Goal: Task Accomplishment & Management: Use online tool/utility

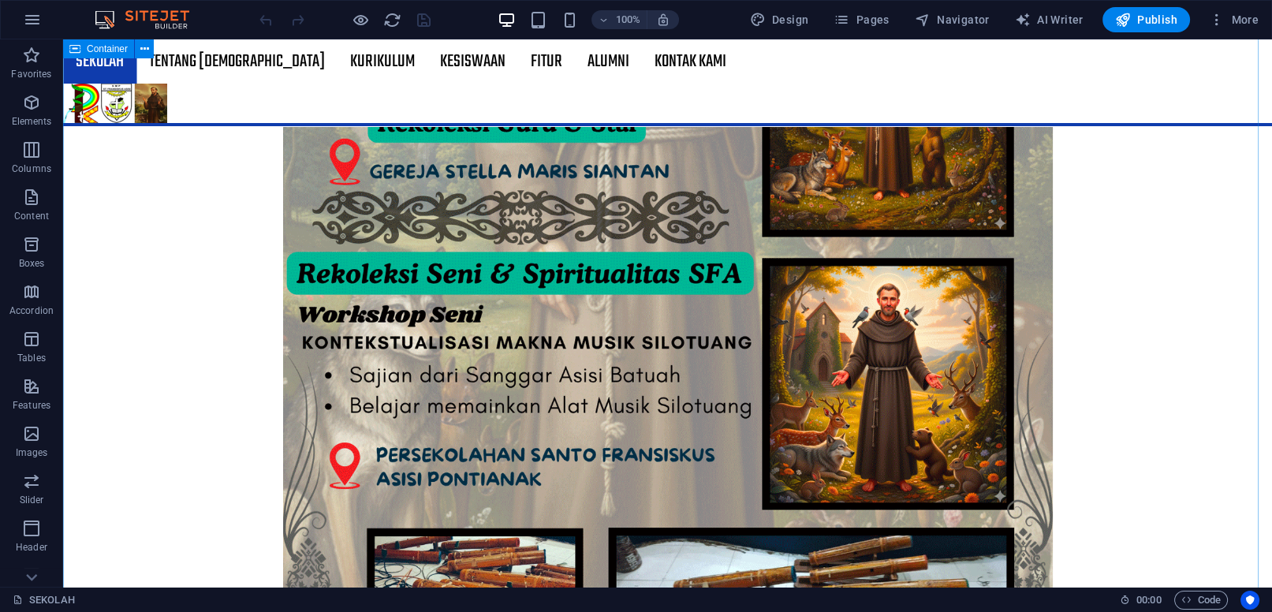
scroll to position [1148, 0]
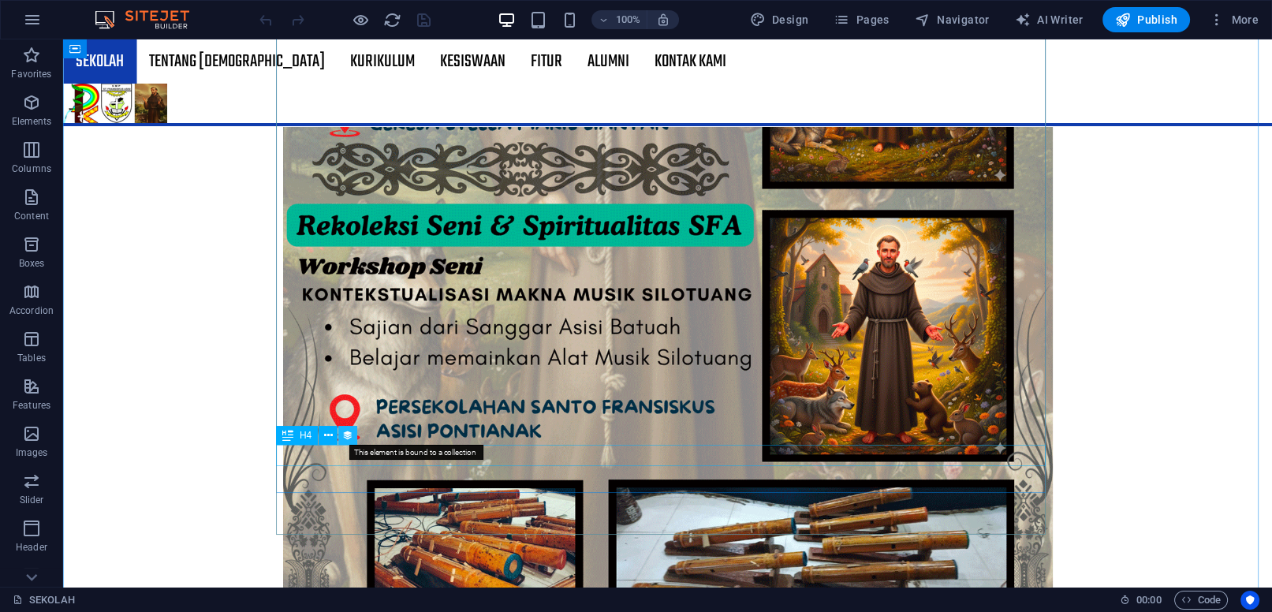
click at [352, 438] on icon at bounding box center [347, 435] width 11 height 17
select select "13"
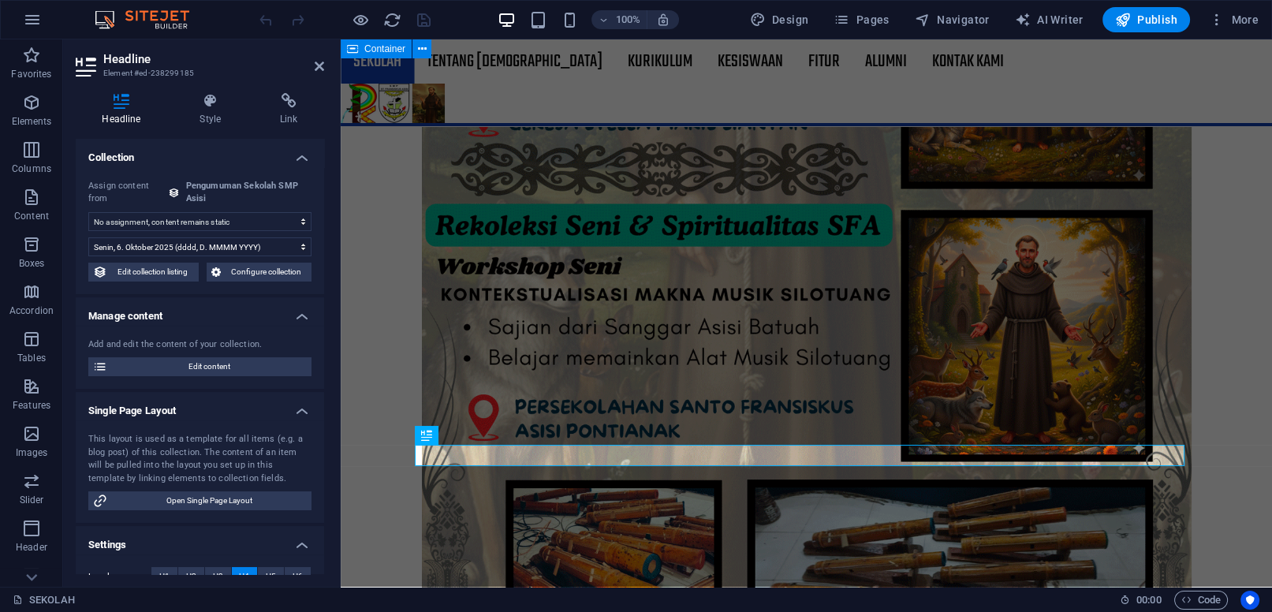
select select "publishing_date"
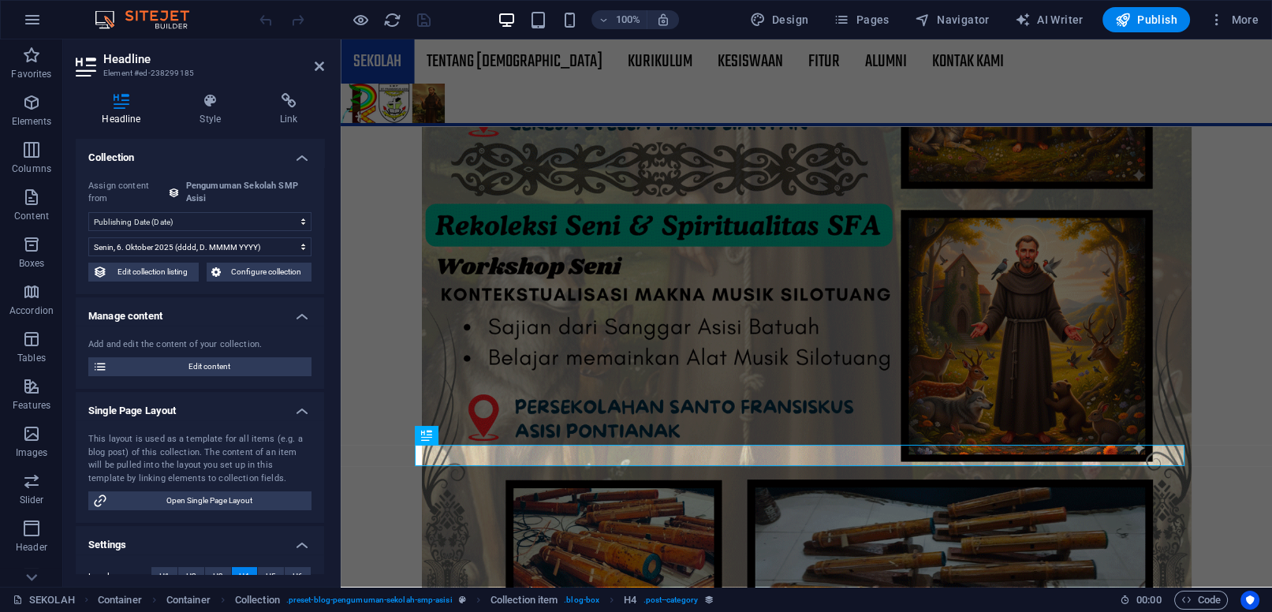
click at [88, 212] on select "No assignment, content remains static Created at (Date) Updated at (Date) Name …" at bounding box center [199, 221] width 223 height 19
click option "Publishing Date (Date)" at bounding box center [0, 0] width 0 height 0
click at [88, 237] on select "[DATE] (l) [DATE] (L) [DATE] (ll) [DATE] (LL) [DATE] pukul 15.45 (lll) [DATE] p…" at bounding box center [199, 246] width 223 height 19
click at [290, 244] on select "[DATE] (l) [DATE] (L) [DATE] (ll) [DATE] (LL) [DATE] pukul 15.45 (lll) [DATE] p…" at bounding box center [199, 246] width 223 height 19
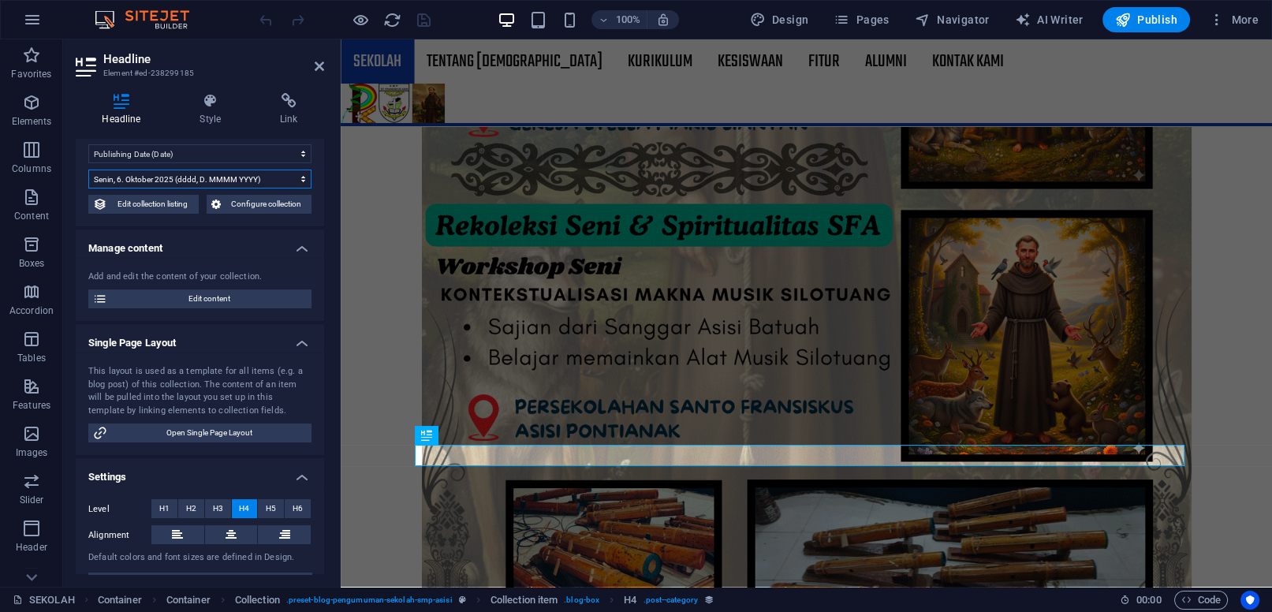
scroll to position [97, 0]
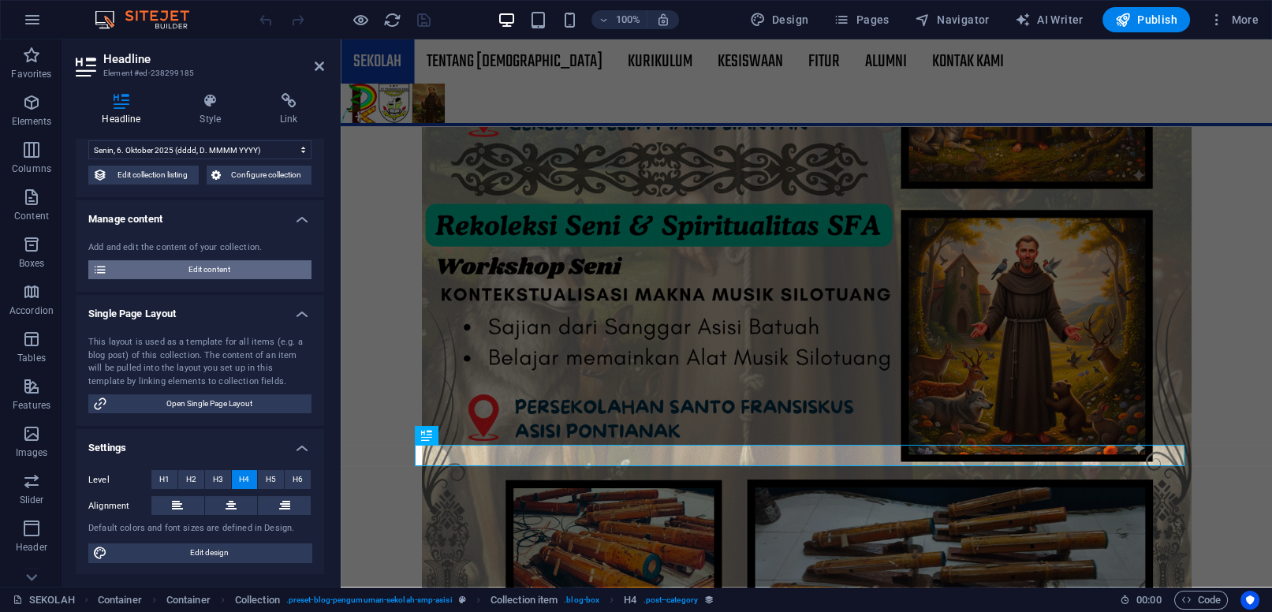
click at [246, 268] on span "Edit content" at bounding box center [209, 269] width 195 height 19
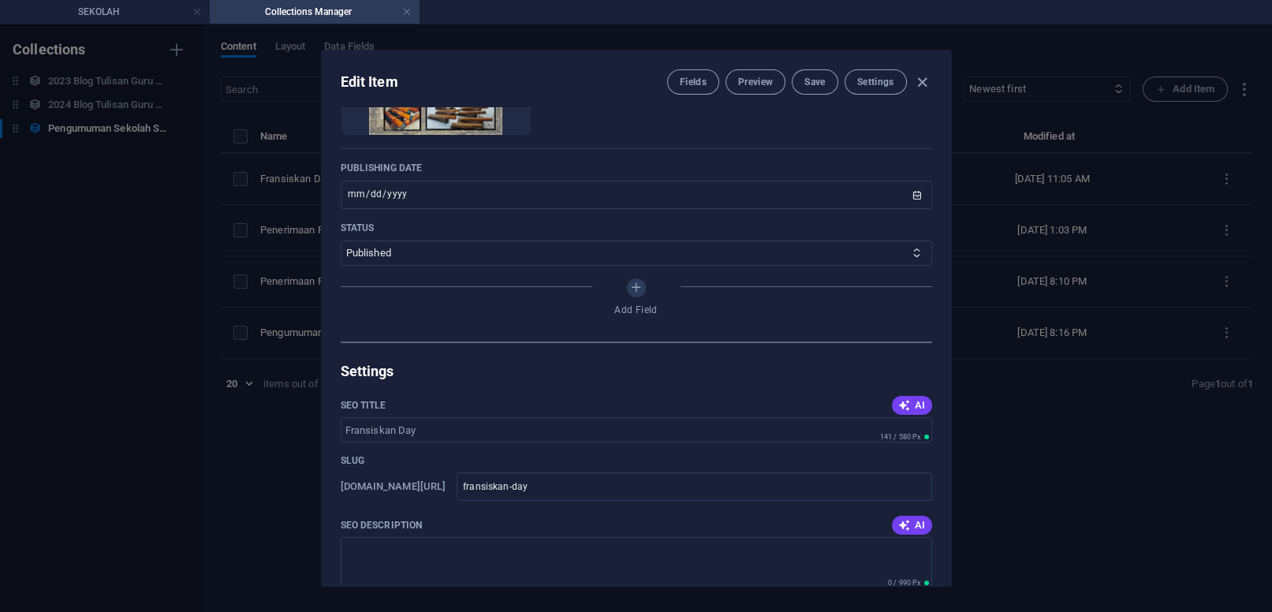
scroll to position [738, 0]
click at [341, 239] on select "Published Draft" at bounding box center [636, 251] width 591 height 25
click at [905, 264] on select "Published Draft" at bounding box center [636, 251] width 591 height 25
click at [341, 239] on select "Published Draft" at bounding box center [636, 251] width 591 height 25
click option "Published" at bounding box center [0, 0] width 0 height 0
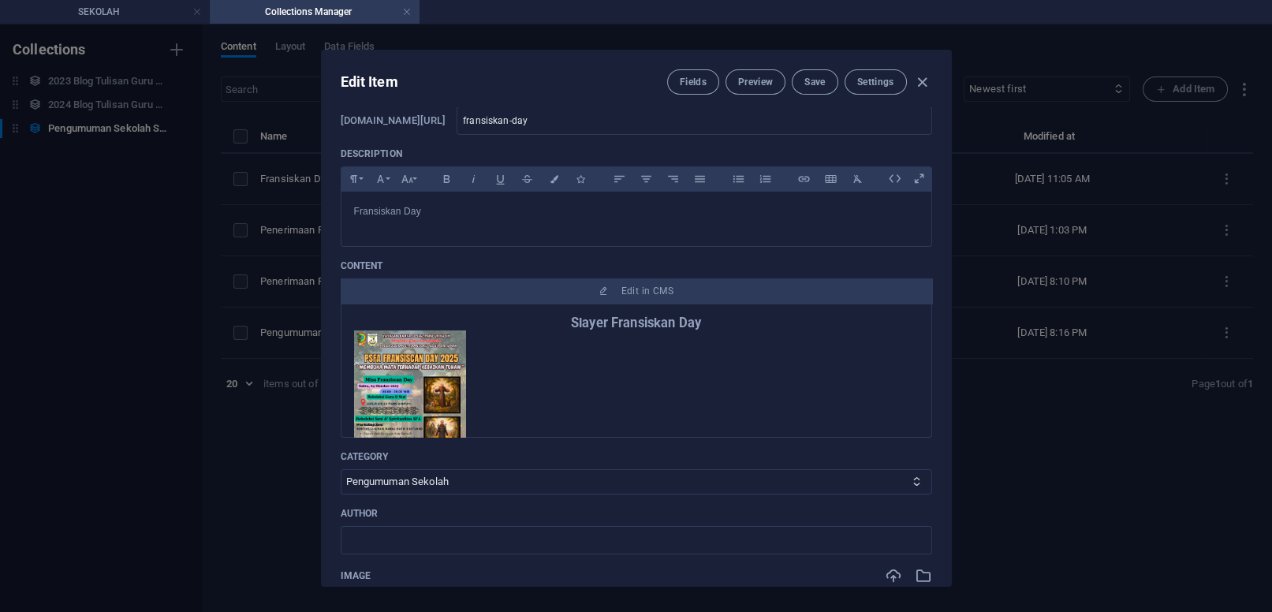
scroll to position [0, 0]
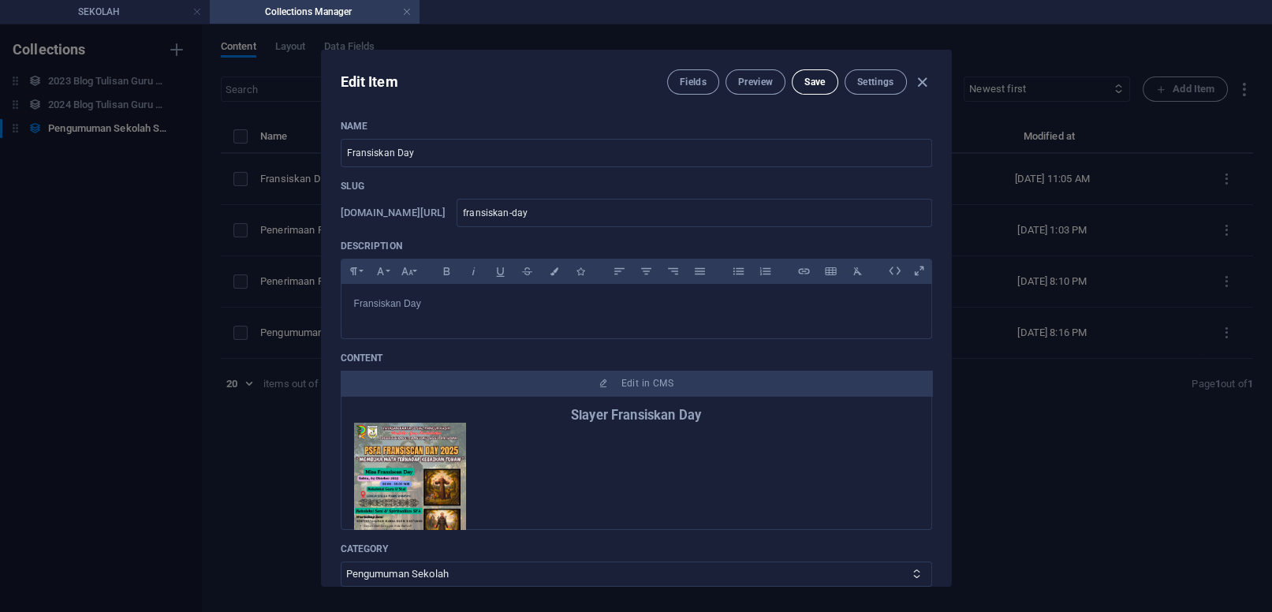
click at [817, 84] on span "Save" at bounding box center [814, 82] width 21 height 13
click at [920, 80] on icon "button" at bounding box center [922, 82] width 18 height 18
type input "[DATE]"
type input "fransiskan-day"
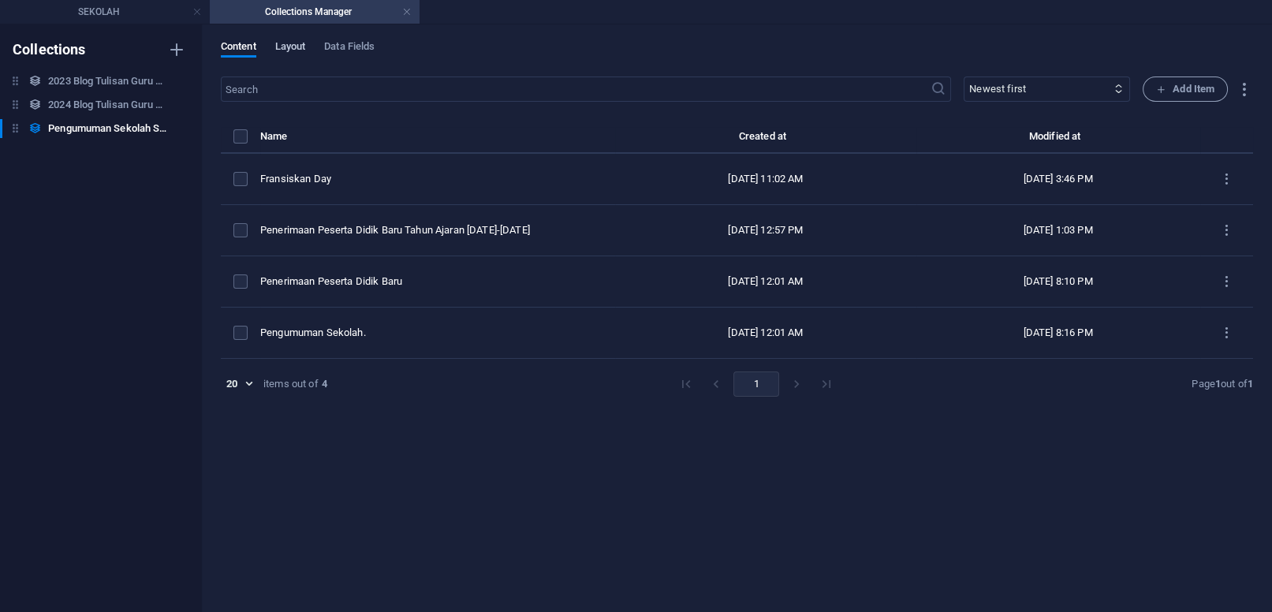
click at [300, 47] on span "Layout" at bounding box center [290, 48] width 31 height 22
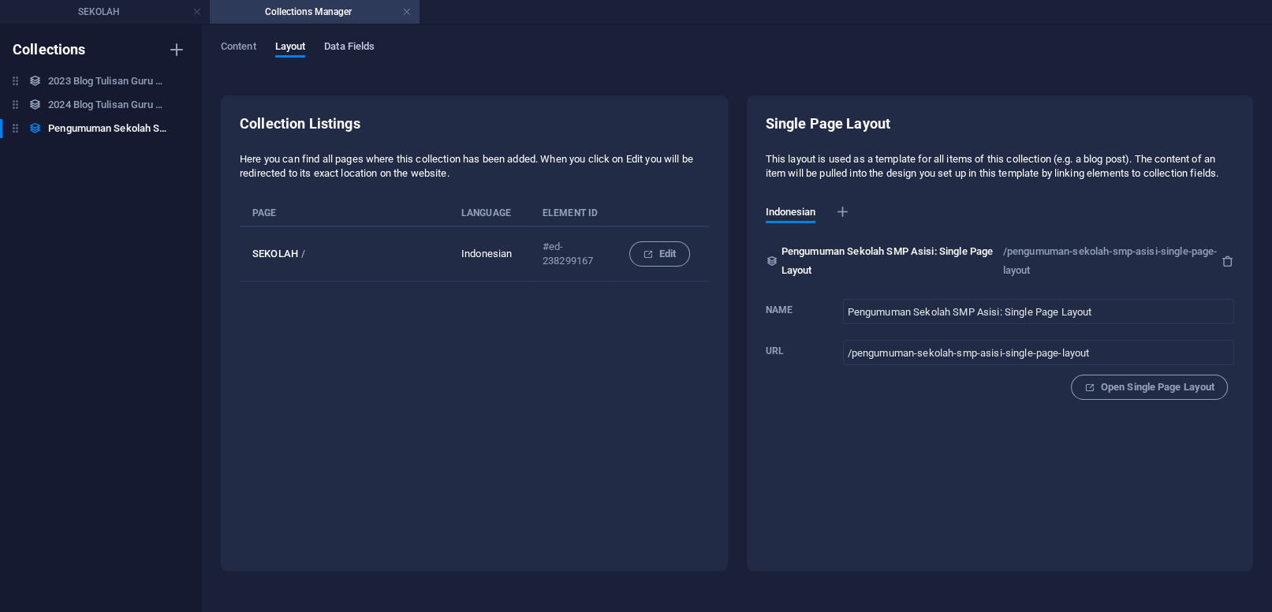
click at [357, 47] on span "Data Fields" at bounding box center [349, 48] width 50 height 22
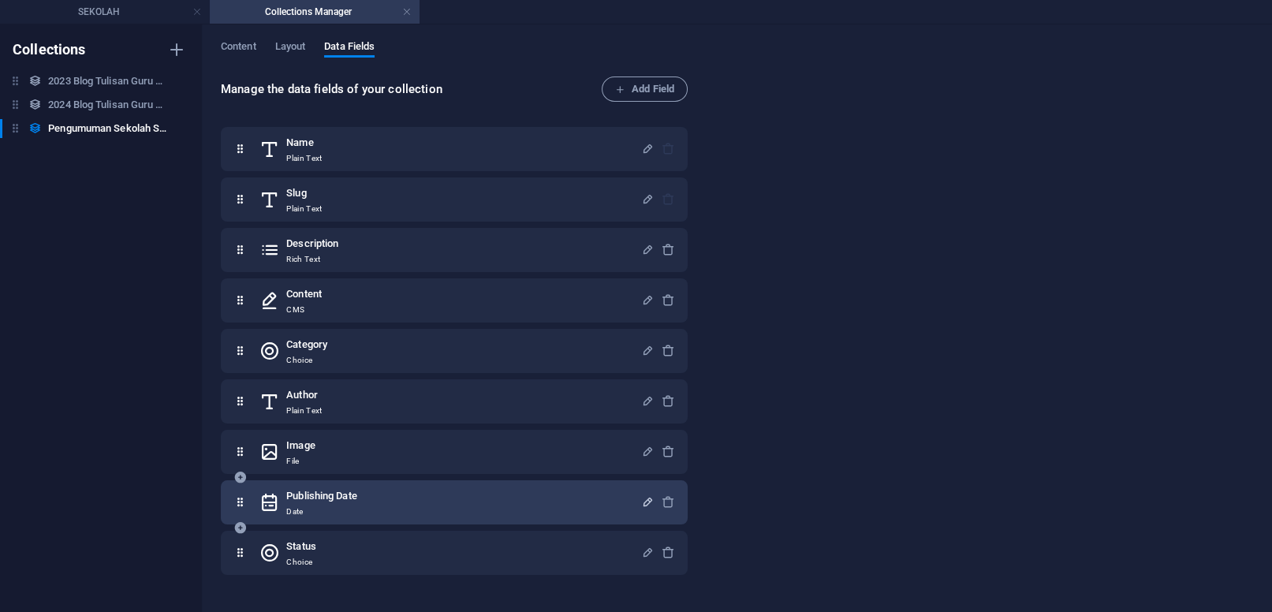
click at [641, 500] on icon "button" at bounding box center [647, 501] width 13 height 13
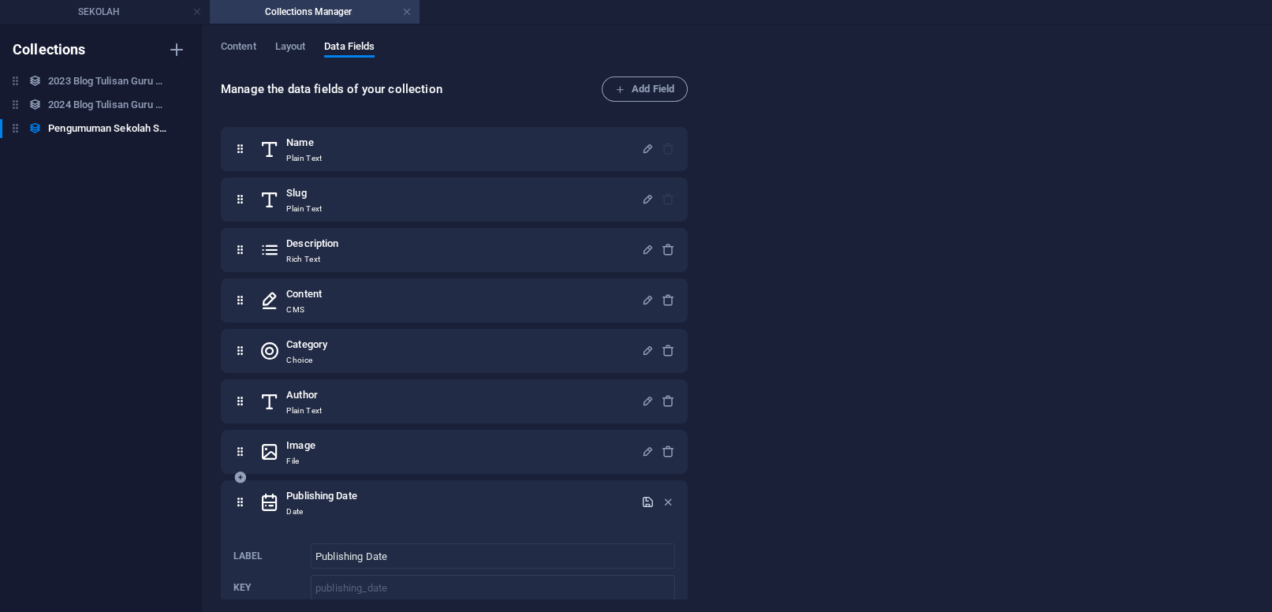
click at [641, 495] on icon "button" at bounding box center [647, 501] width 13 height 13
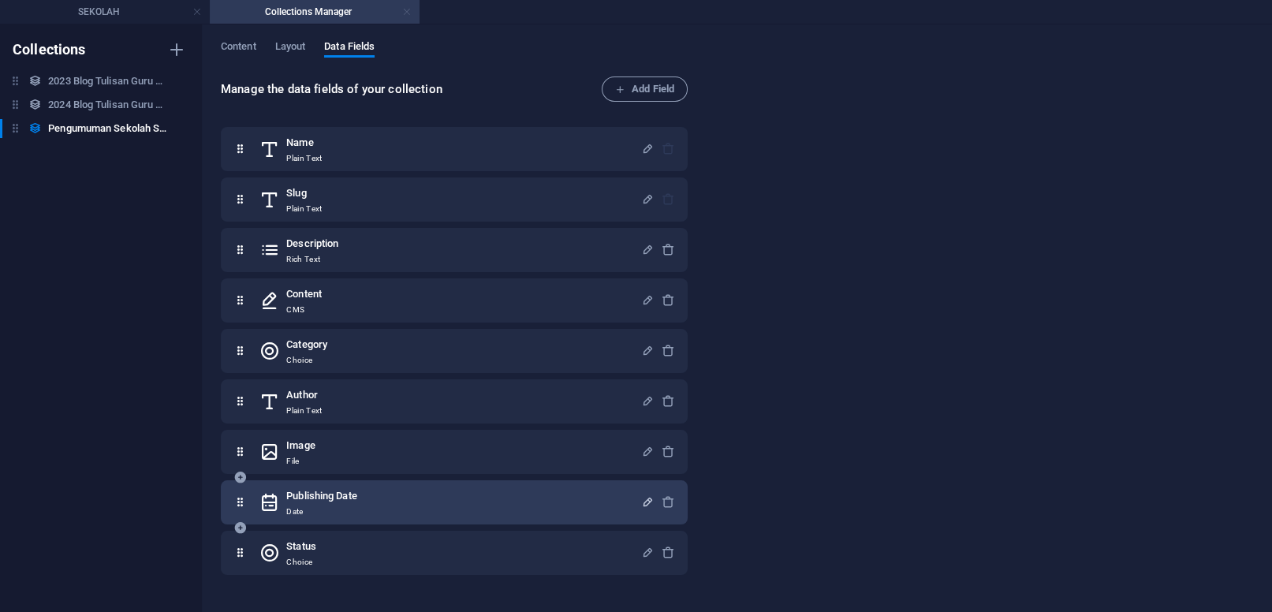
click at [408, 13] on link at bounding box center [406, 12] width 9 height 15
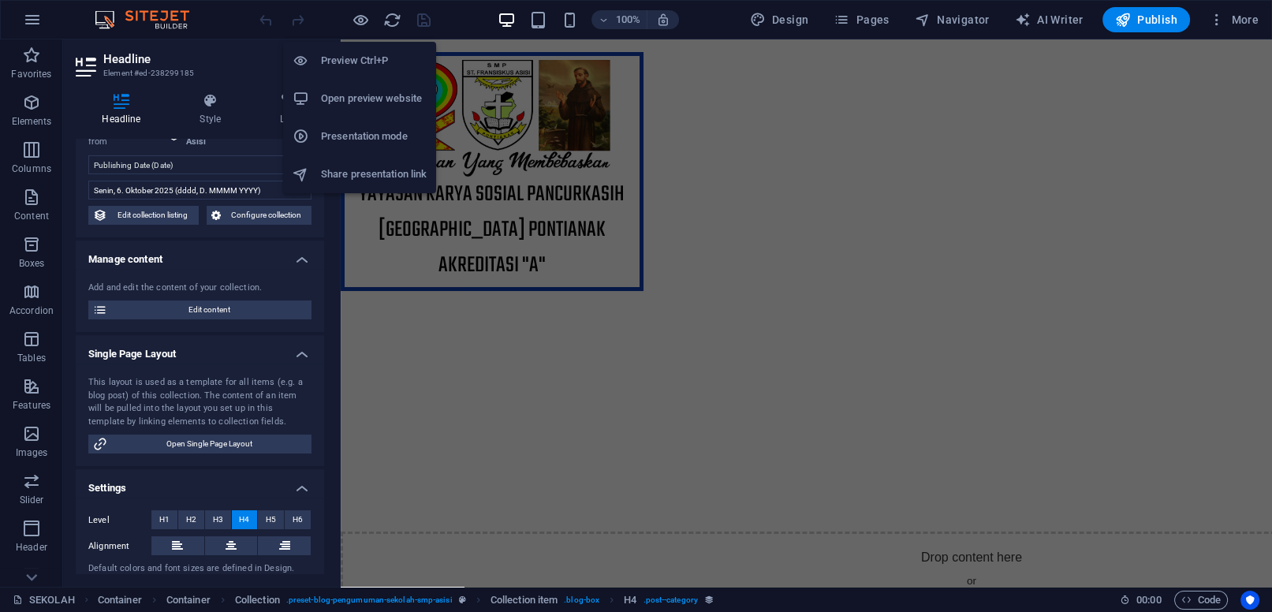
click at [377, 69] on h6 "Preview Ctrl+P" at bounding box center [374, 60] width 106 height 19
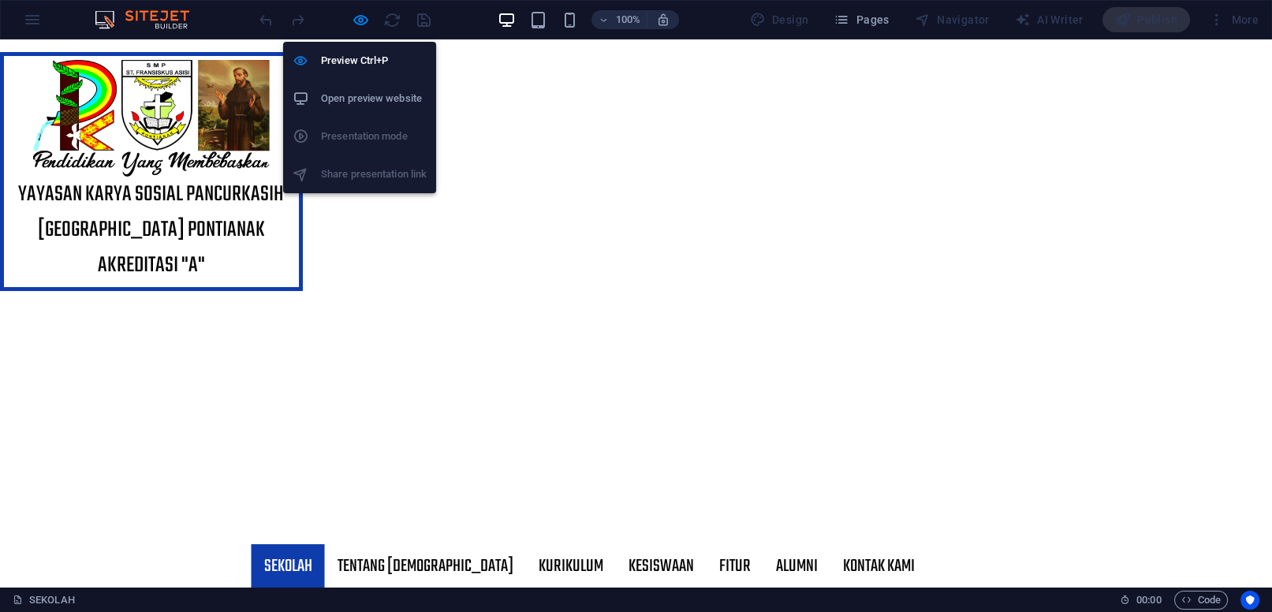
click at [364, 103] on h6 "Open preview website" at bounding box center [374, 98] width 106 height 19
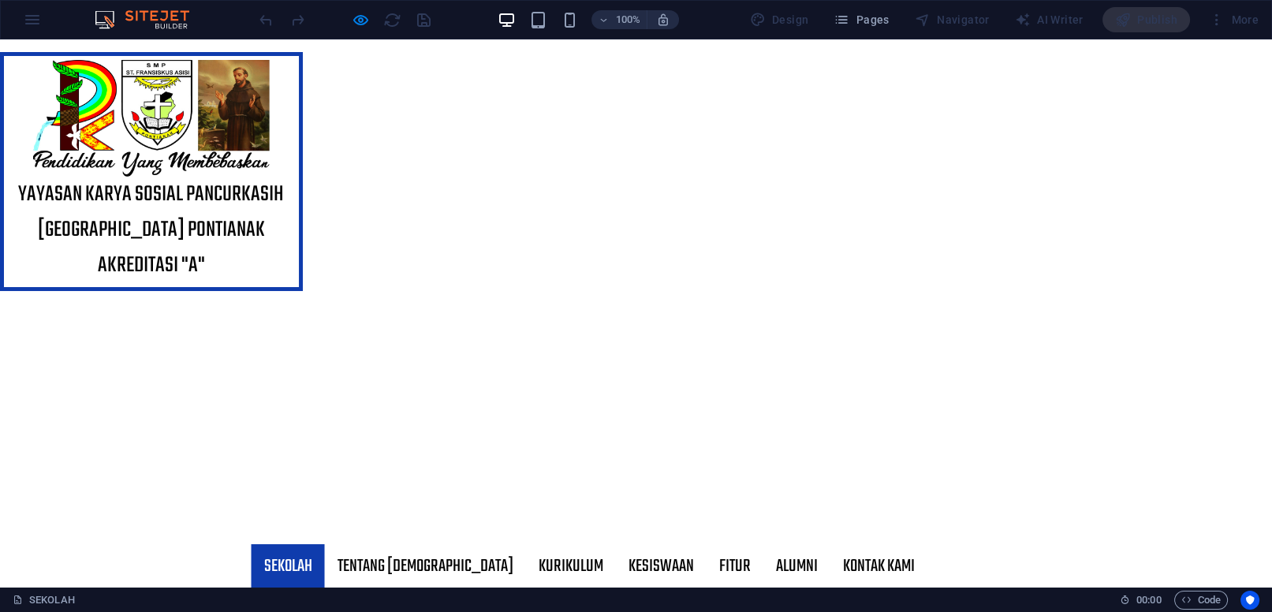
click at [95, 219] on div "YAYASAN KARYA SOSIAL PANCUR KASIH SMP SANTO FRANSISKUS ASISI PONTIANAK AKREDITA…" at bounding box center [636, 291] width 1272 height 505
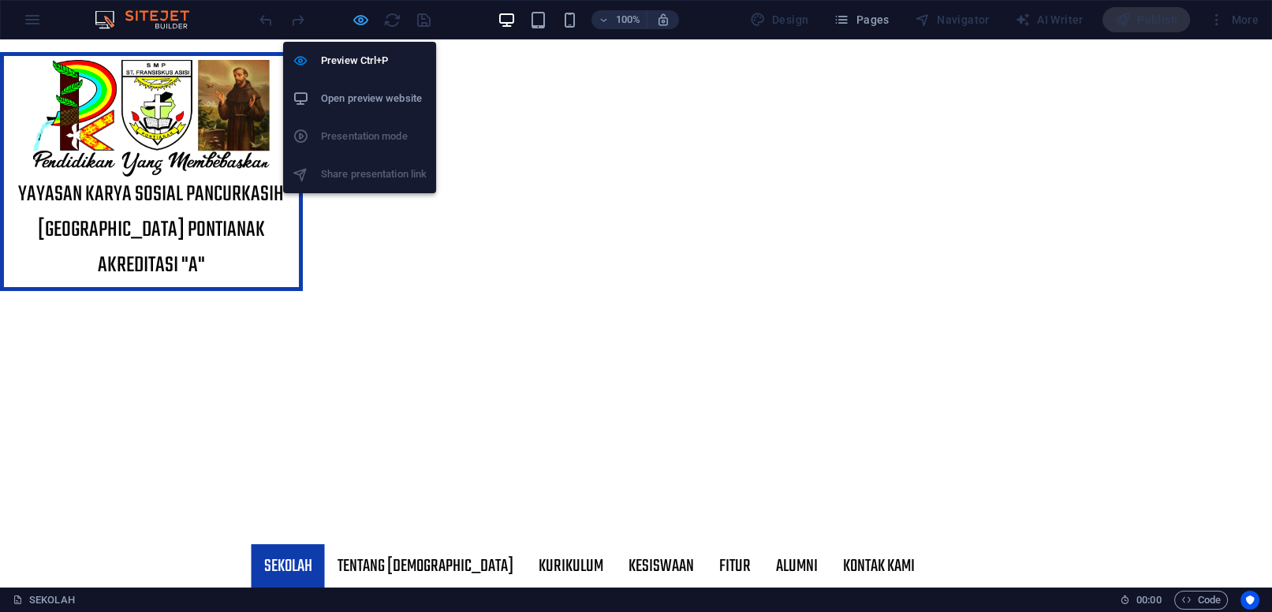
click at [361, 21] on icon "button" at bounding box center [361, 20] width 18 height 18
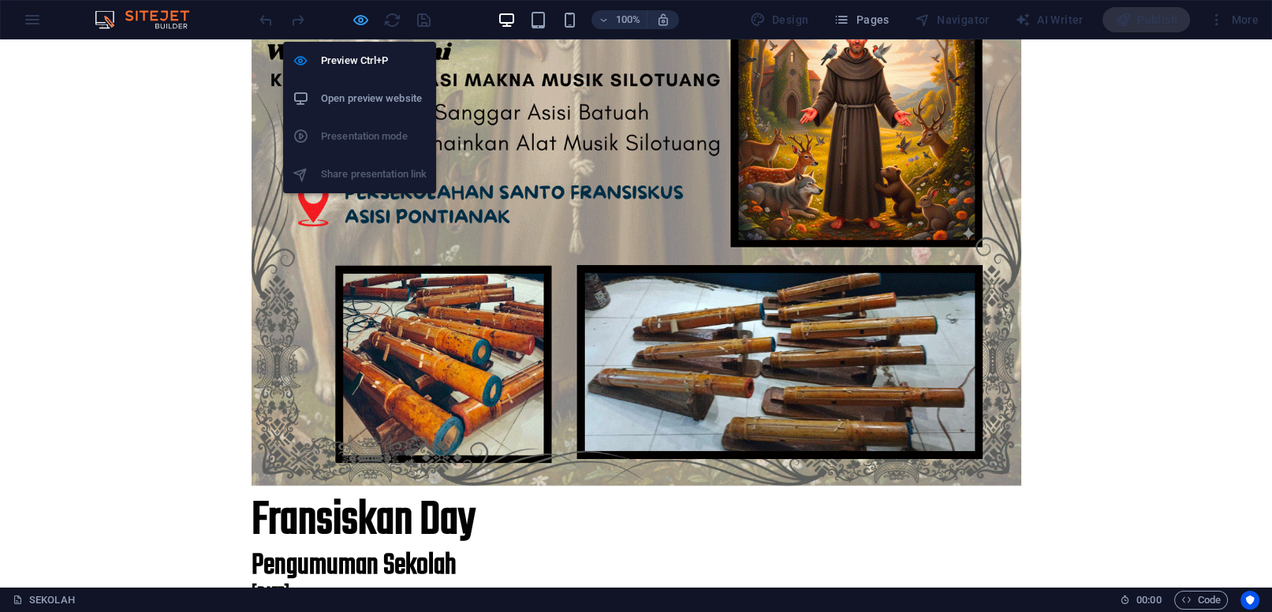
select select "publishing_date"
select select "13"
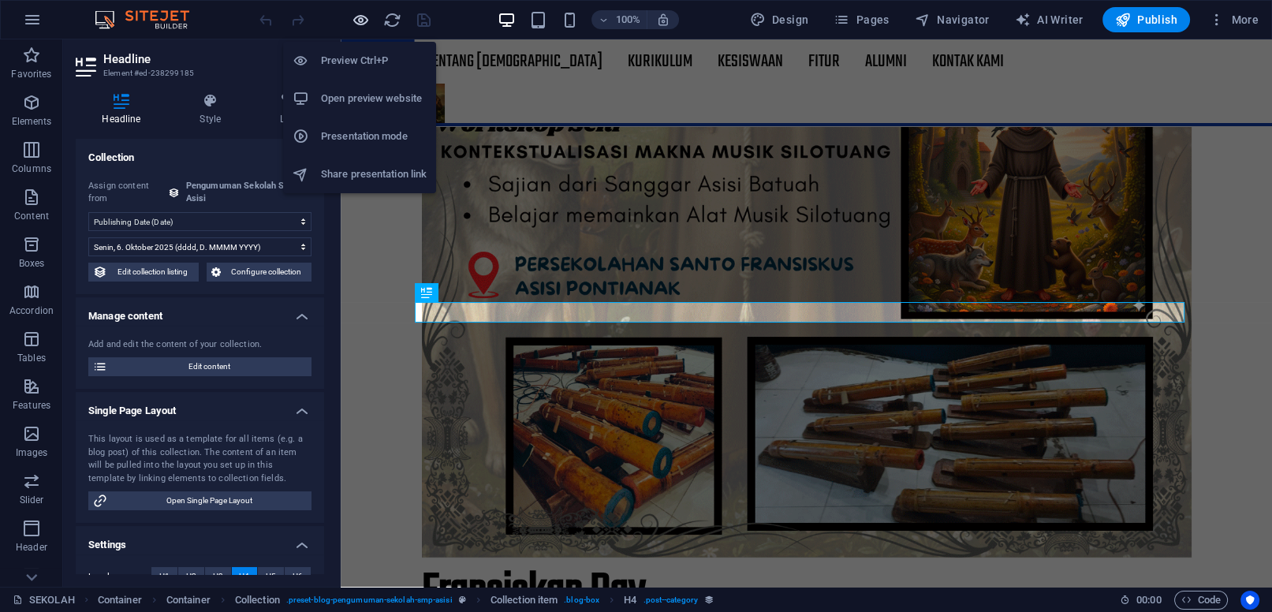
scroll to position [56, 0]
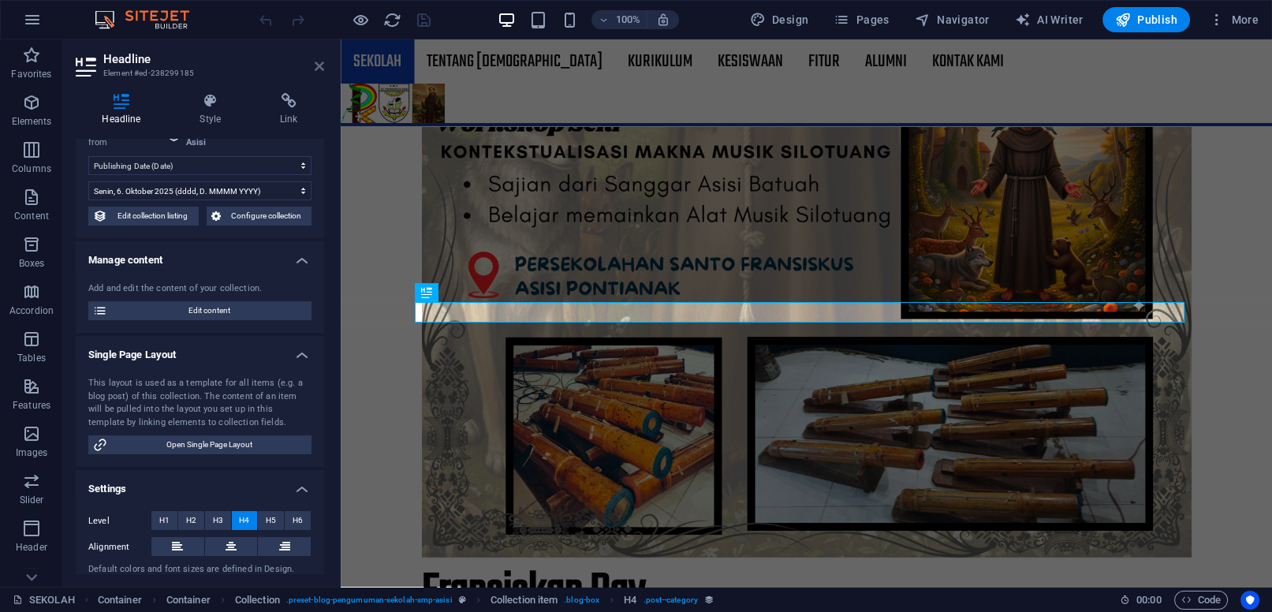
click at [319, 69] on icon at bounding box center [319, 66] width 9 height 13
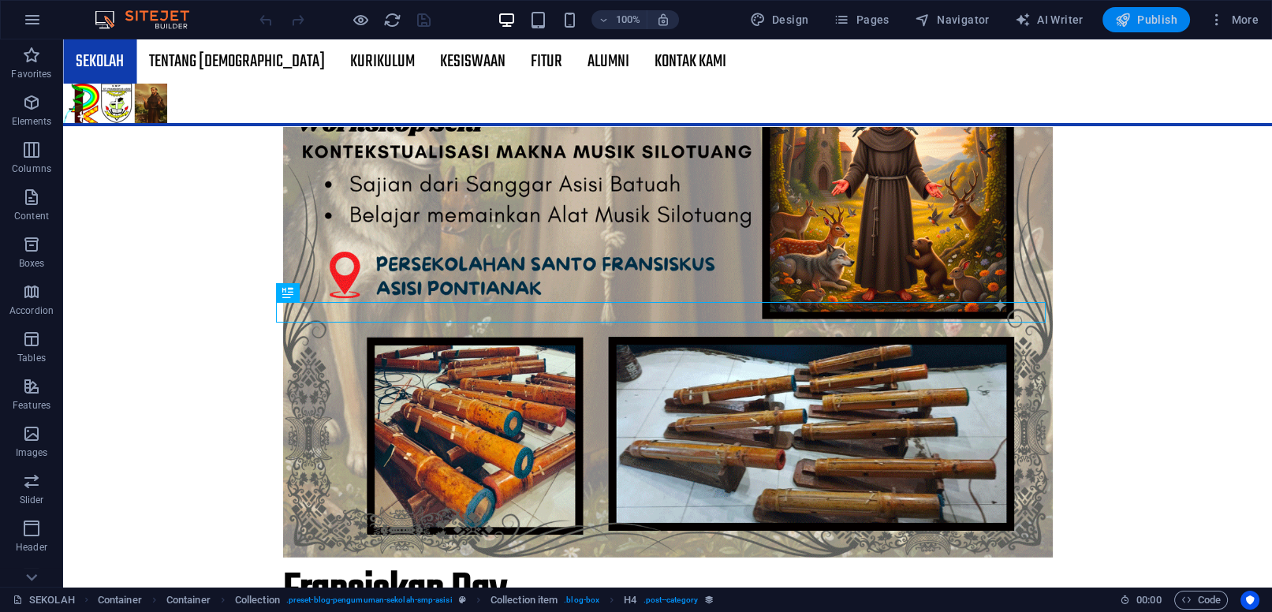
click at [1135, 19] on span "Publish" at bounding box center [1146, 20] width 62 height 16
select select "publishing_date"
select select "13"
